Goal: Task Accomplishment & Management: Complete application form

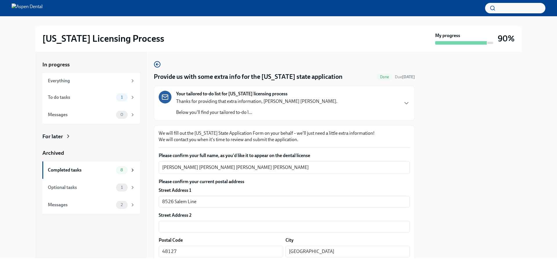
click at [477, 222] on div at bounding box center [472, 155] width 100 height 207
click at [508, 204] on div at bounding box center [472, 155] width 100 height 207
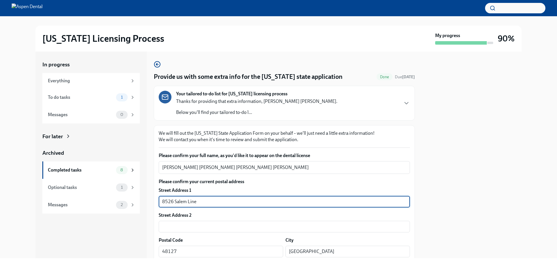
drag, startPoint x: 202, startPoint y: 201, endPoint x: 155, endPoint y: 199, distance: 46.4
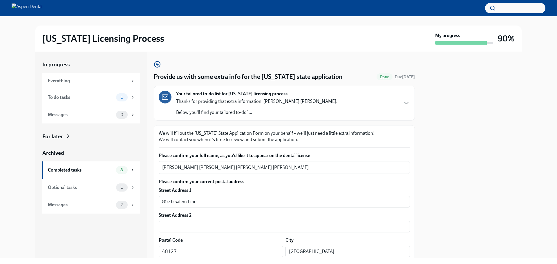
scroll to position [116, 0]
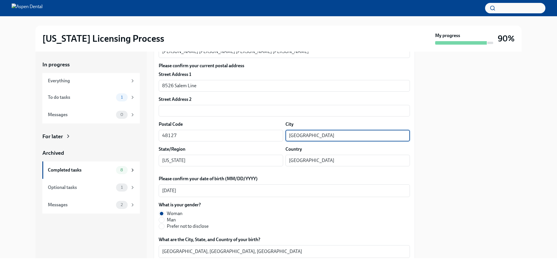
drag, startPoint x: 317, startPoint y: 132, endPoint x: 283, endPoint y: 132, distance: 33.4
click at [285, 132] on input "[GEOGRAPHIC_DATA]" at bounding box center [347, 136] width 124 height 12
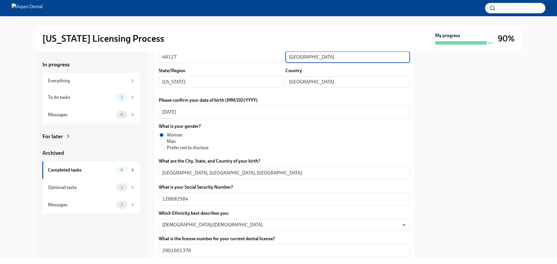
scroll to position [145, 0]
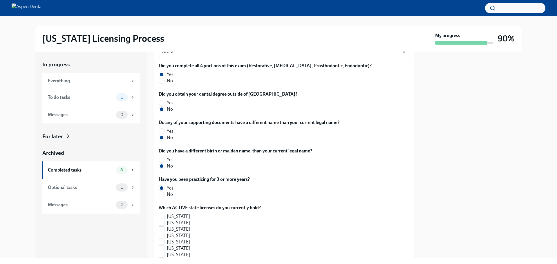
scroll to position [174, 0]
